Goal: Navigation & Orientation: Find specific page/section

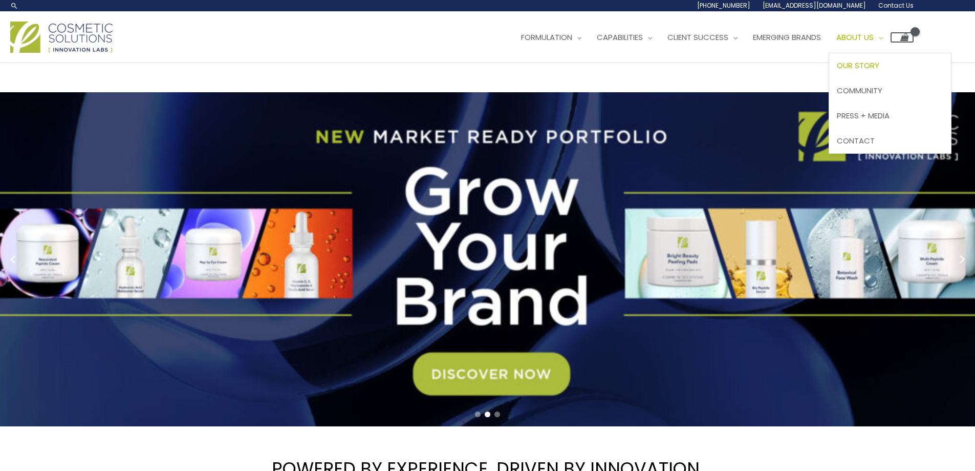
click at [880, 66] on span "Our Story" at bounding box center [858, 65] width 42 height 11
click at [875, 137] on span "Contact" at bounding box center [856, 140] width 38 height 11
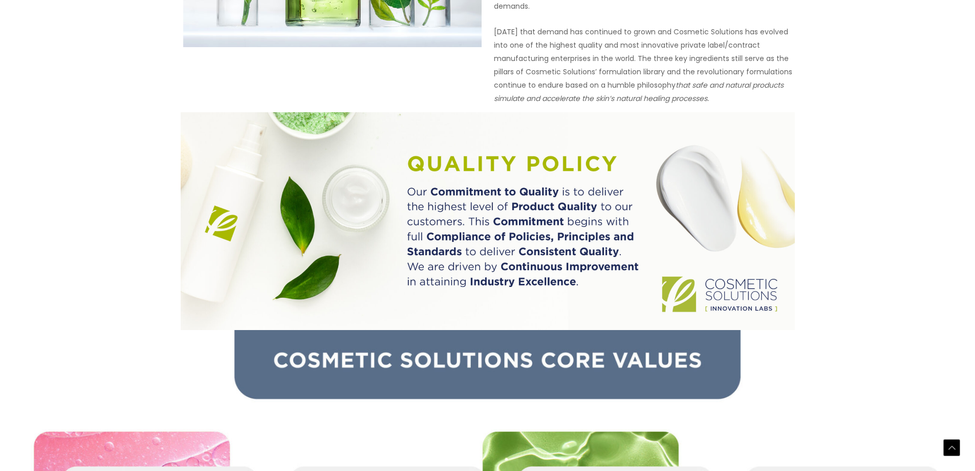
scroll to position [1141, 0]
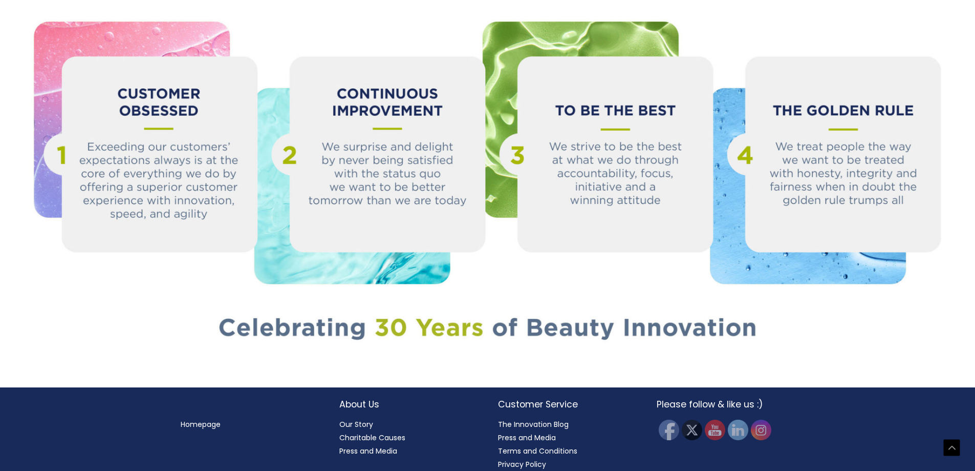
click at [352, 419] on link "Our Story" at bounding box center [356, 424] width 34 height 10
